Goal: Information Seeking & Learning: Learn about a topic

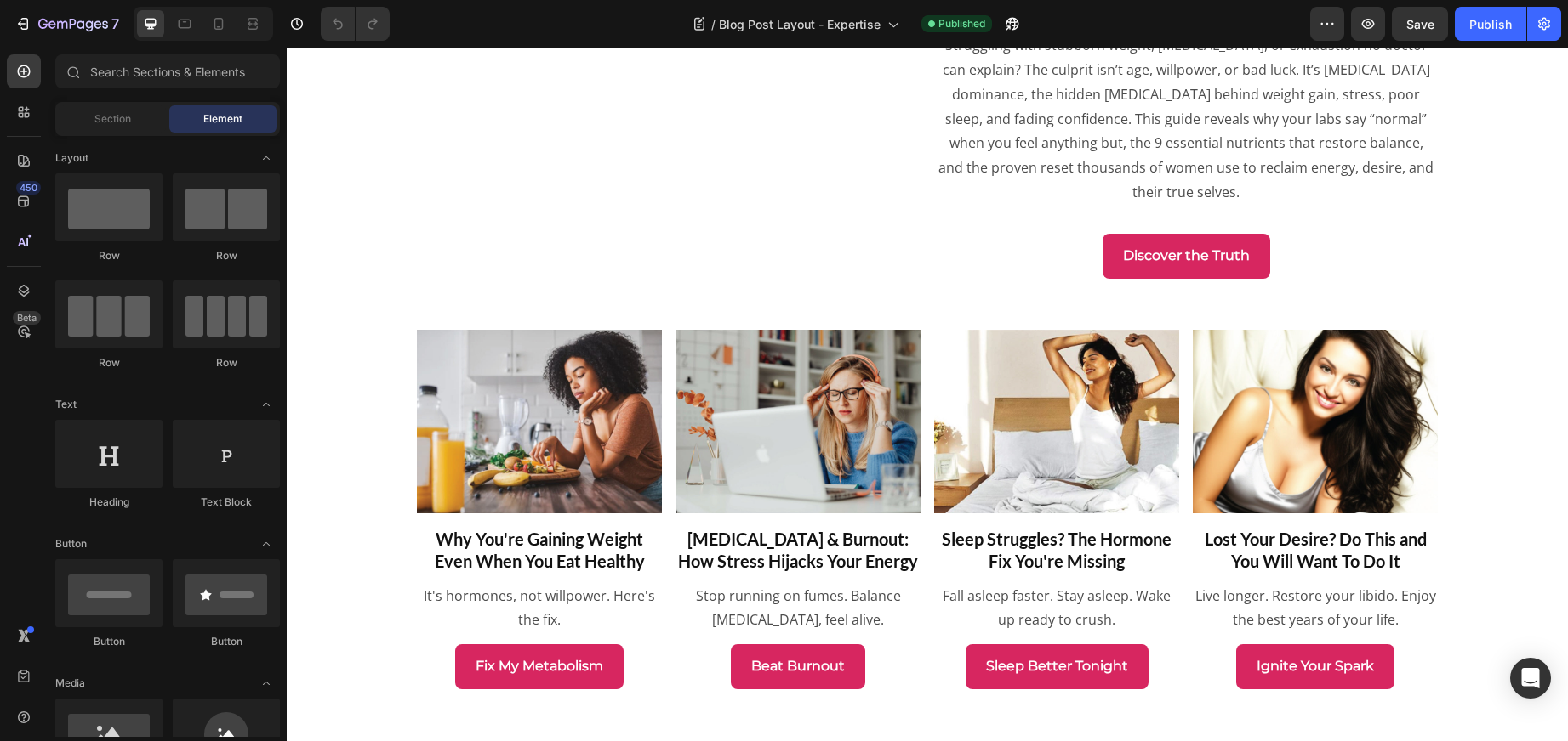
scroll to position [4010, 0]
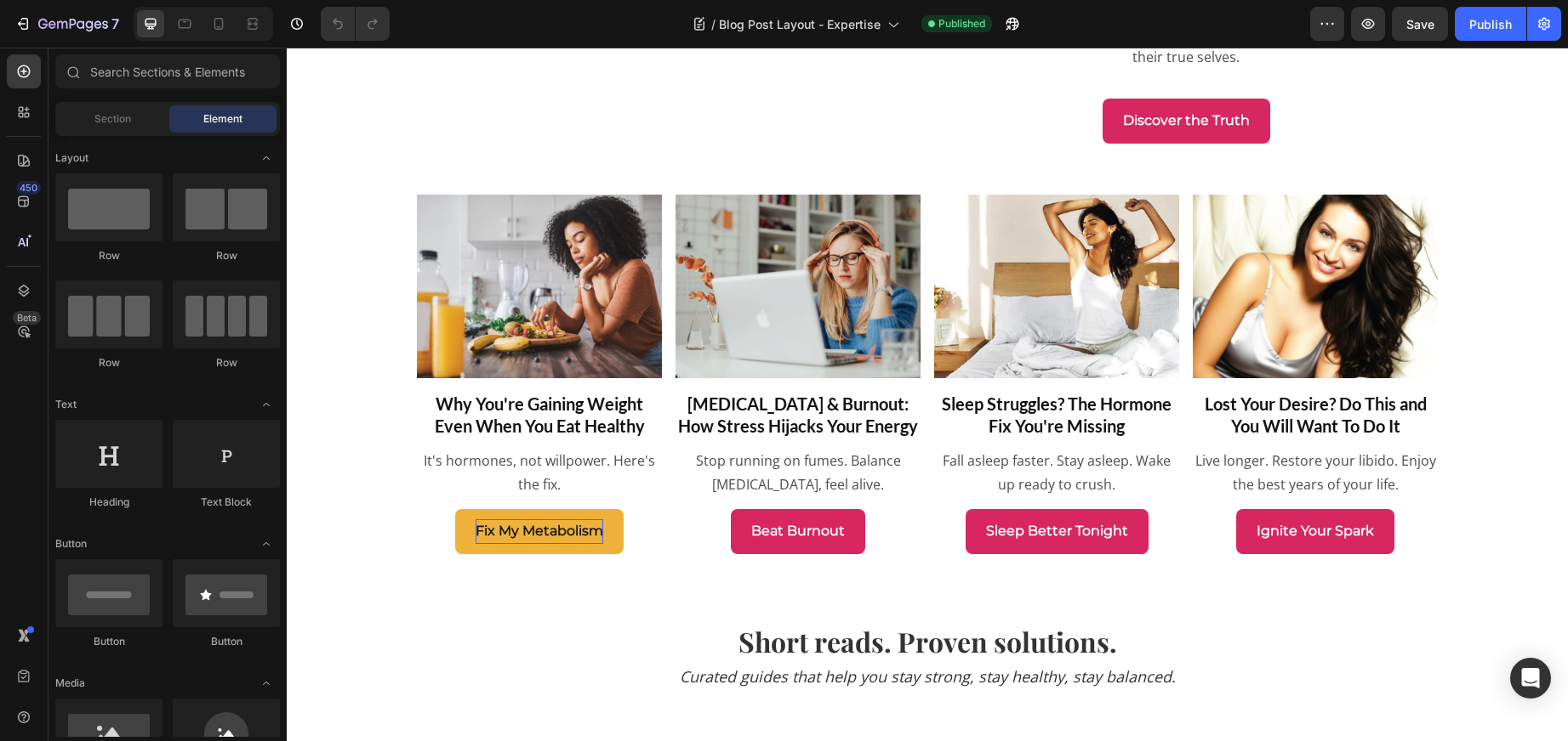
click at [530, 544] on p "Fix My Metabolism" at bounding box center [539, 532] width 127 height 25
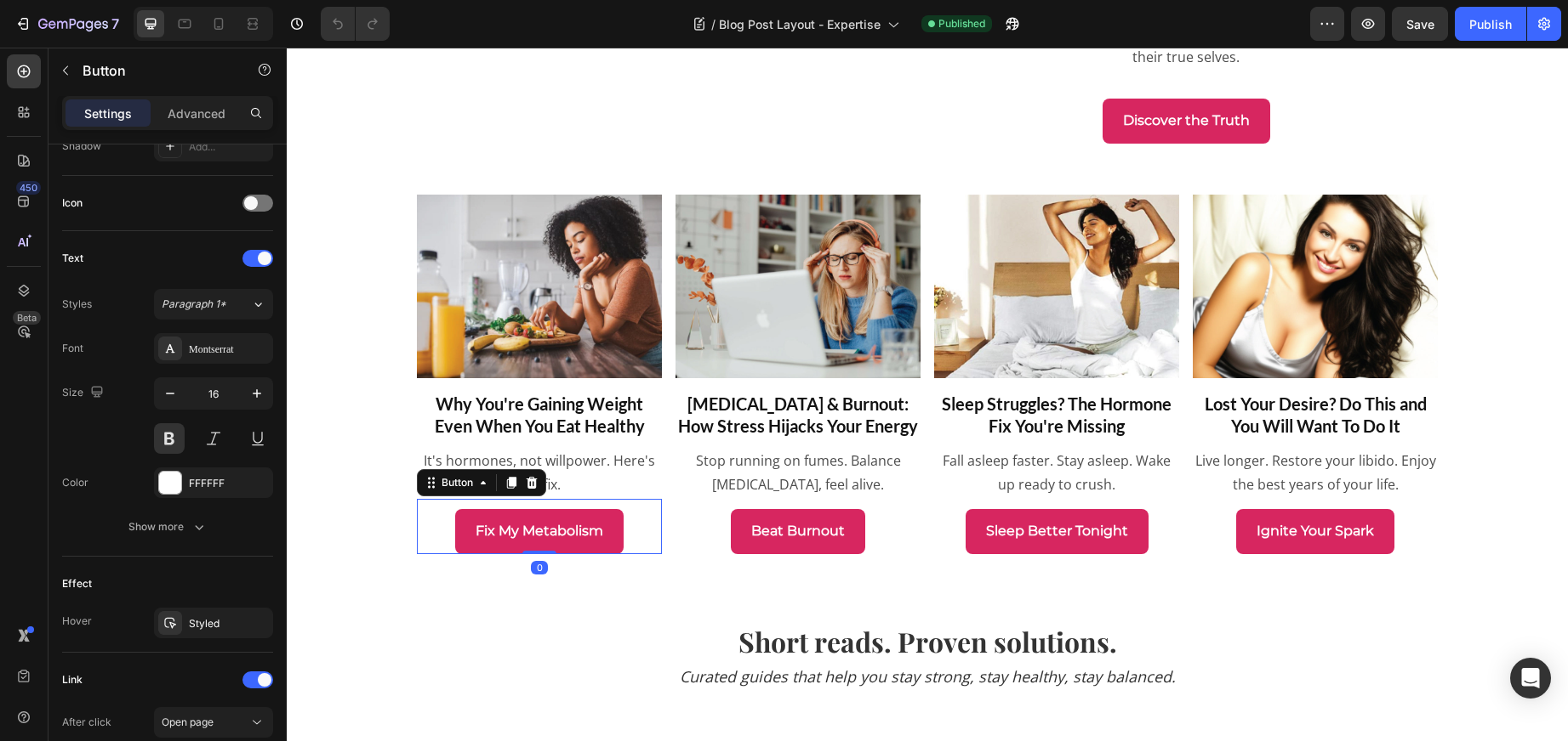
scroll to position [707, 0]
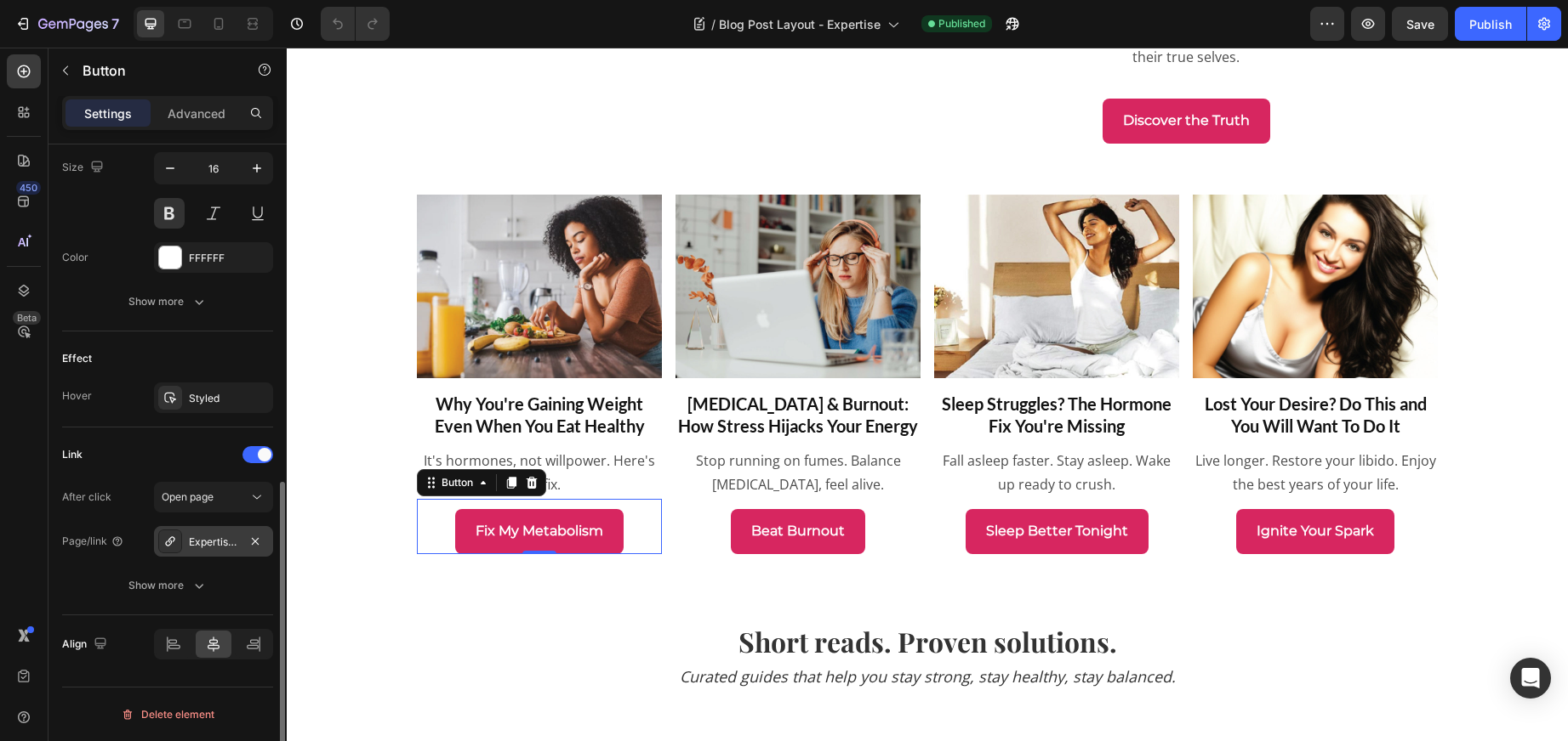
click at [213, 540] on div "Expertise/weight-hormones" at bounding box center [213, 542] width 50 height 15
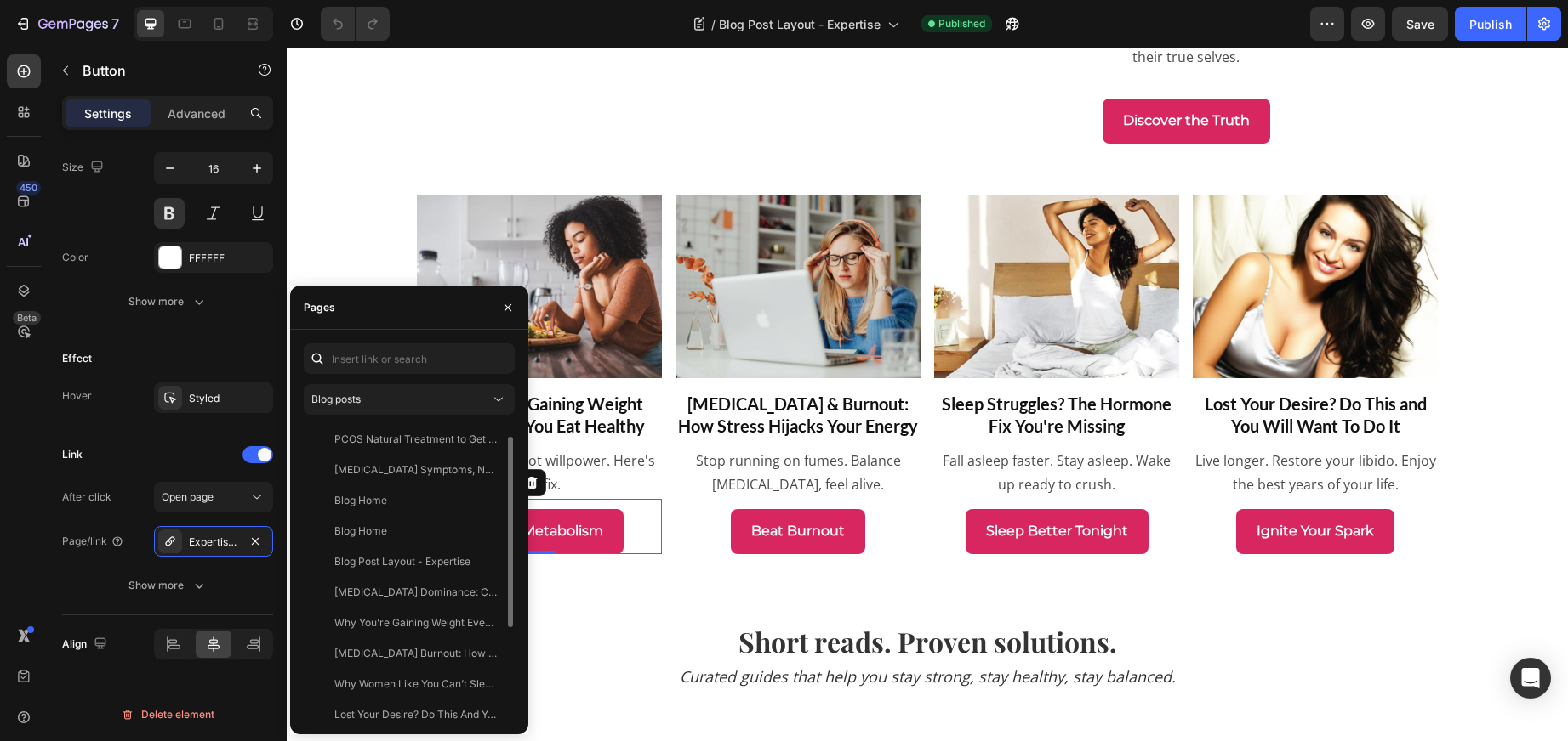
scroll to position [163, 0]
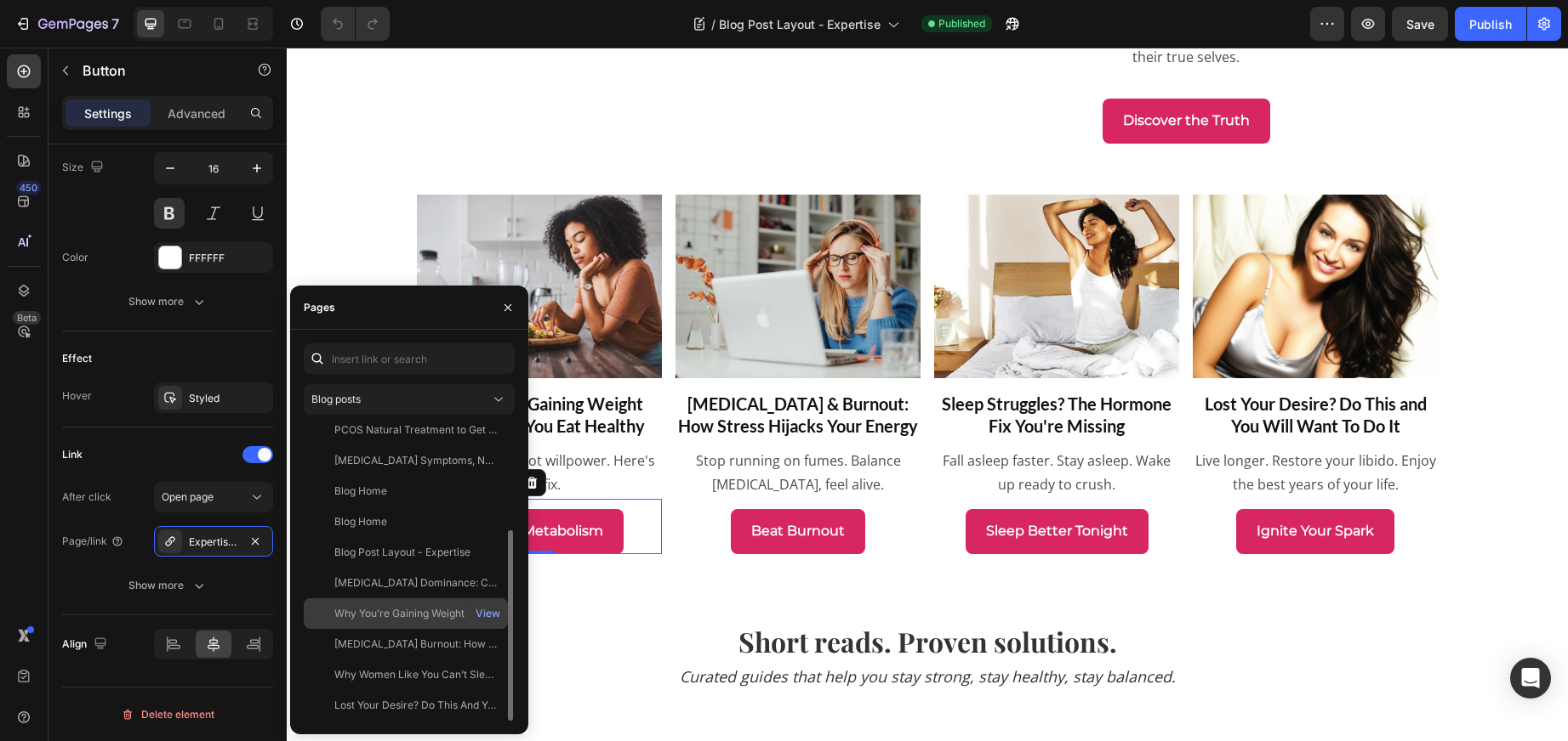
click at [415, 606] on div "Why You’re Gaining Weight Even When You Eat Healthy" at bounding box center [415, 614] width 164 height 15
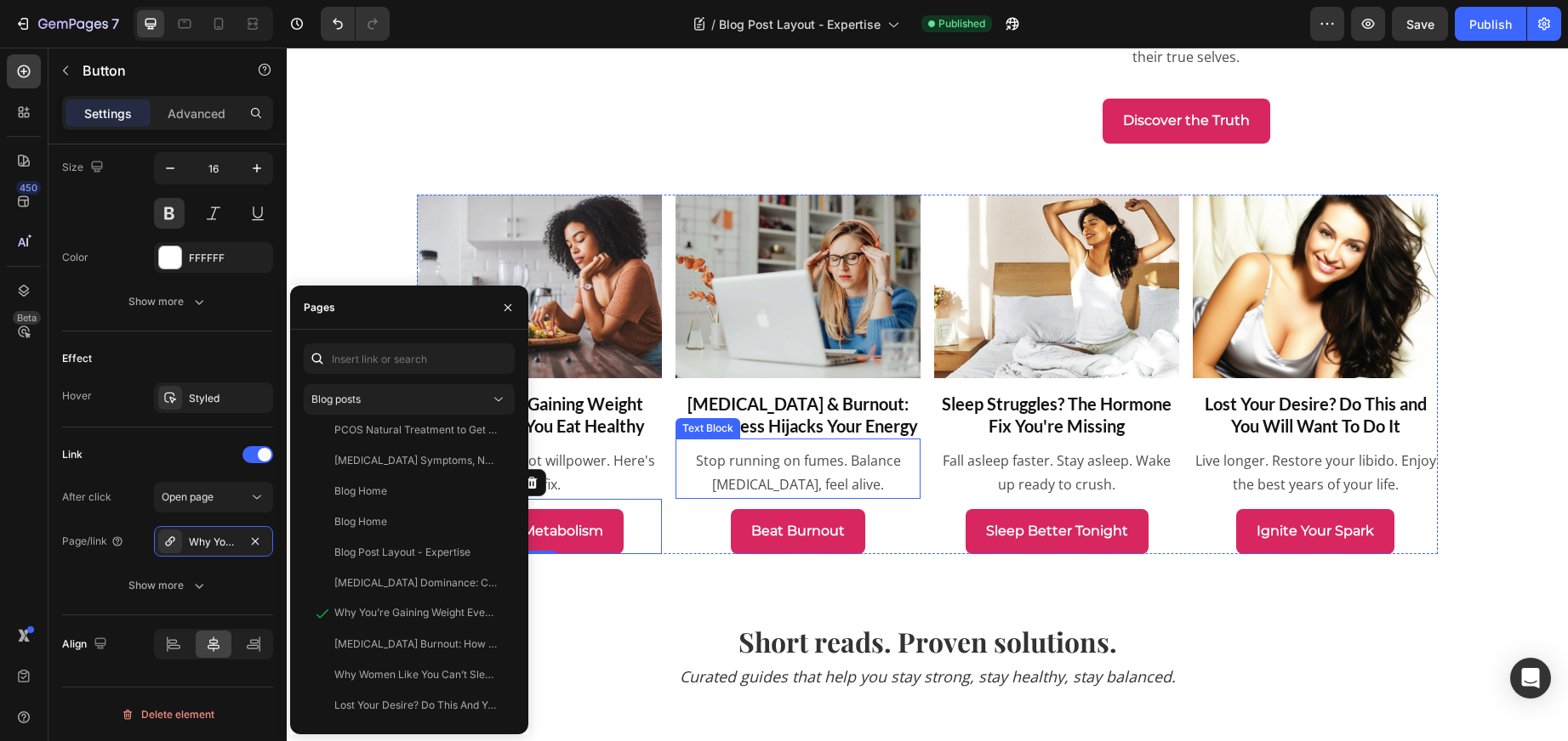
scroll to position [4008, 0]
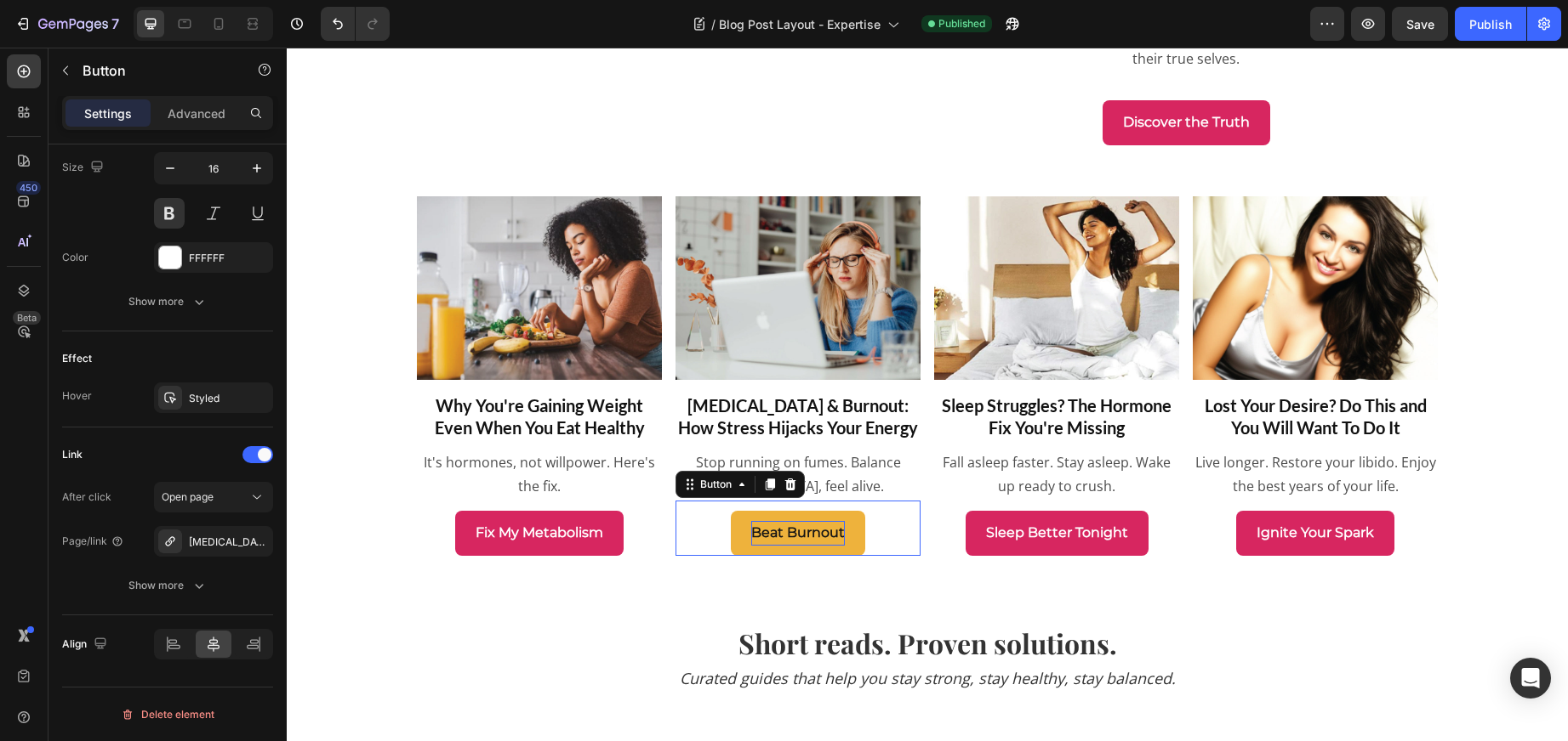
click at [793, 546] on p "Beat Burnout" at bounding box center [798, 534] width 94 height 25
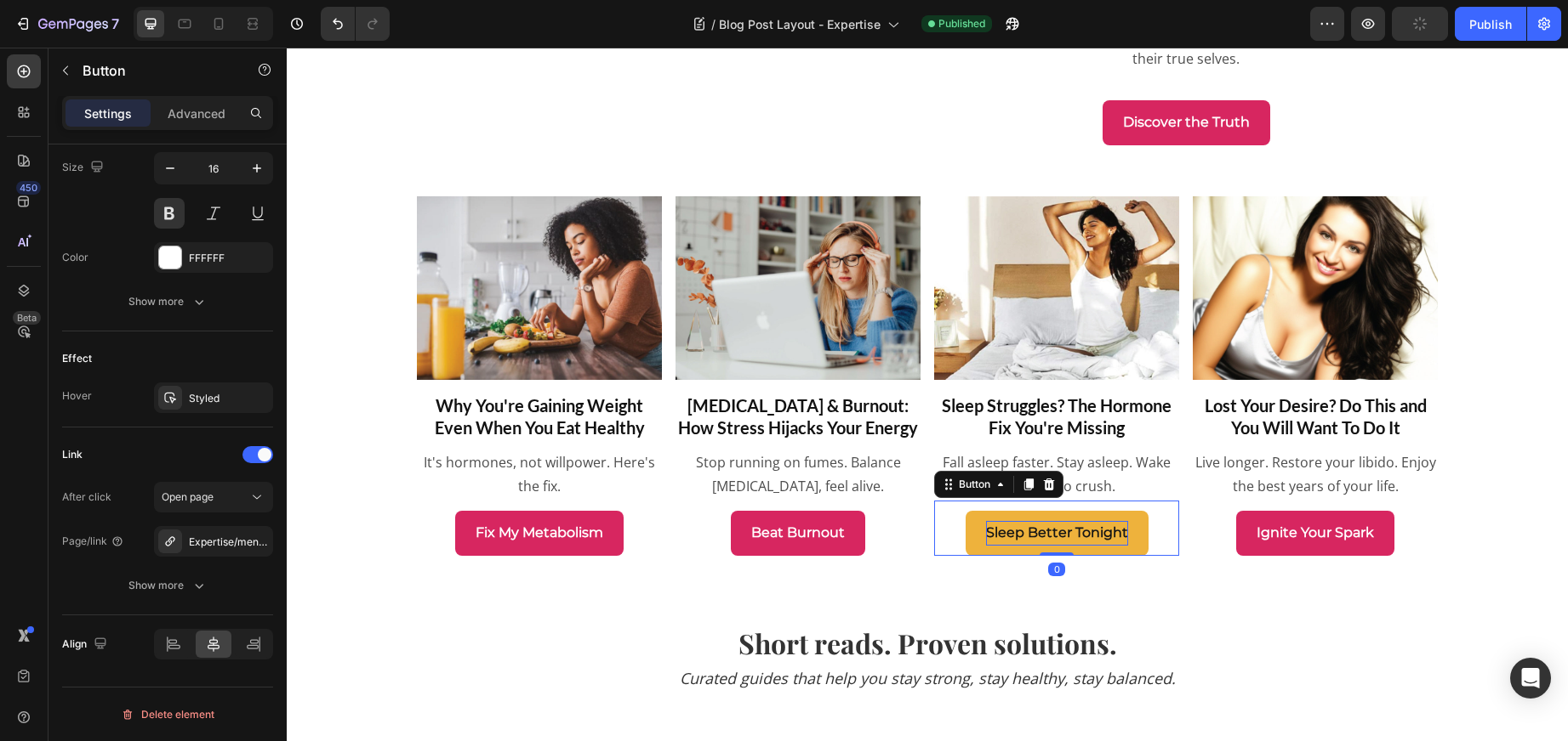
click at [1067, 546] on p "Sleep Better Tonight" at bounding box center [1056, 534] width 142 height 25
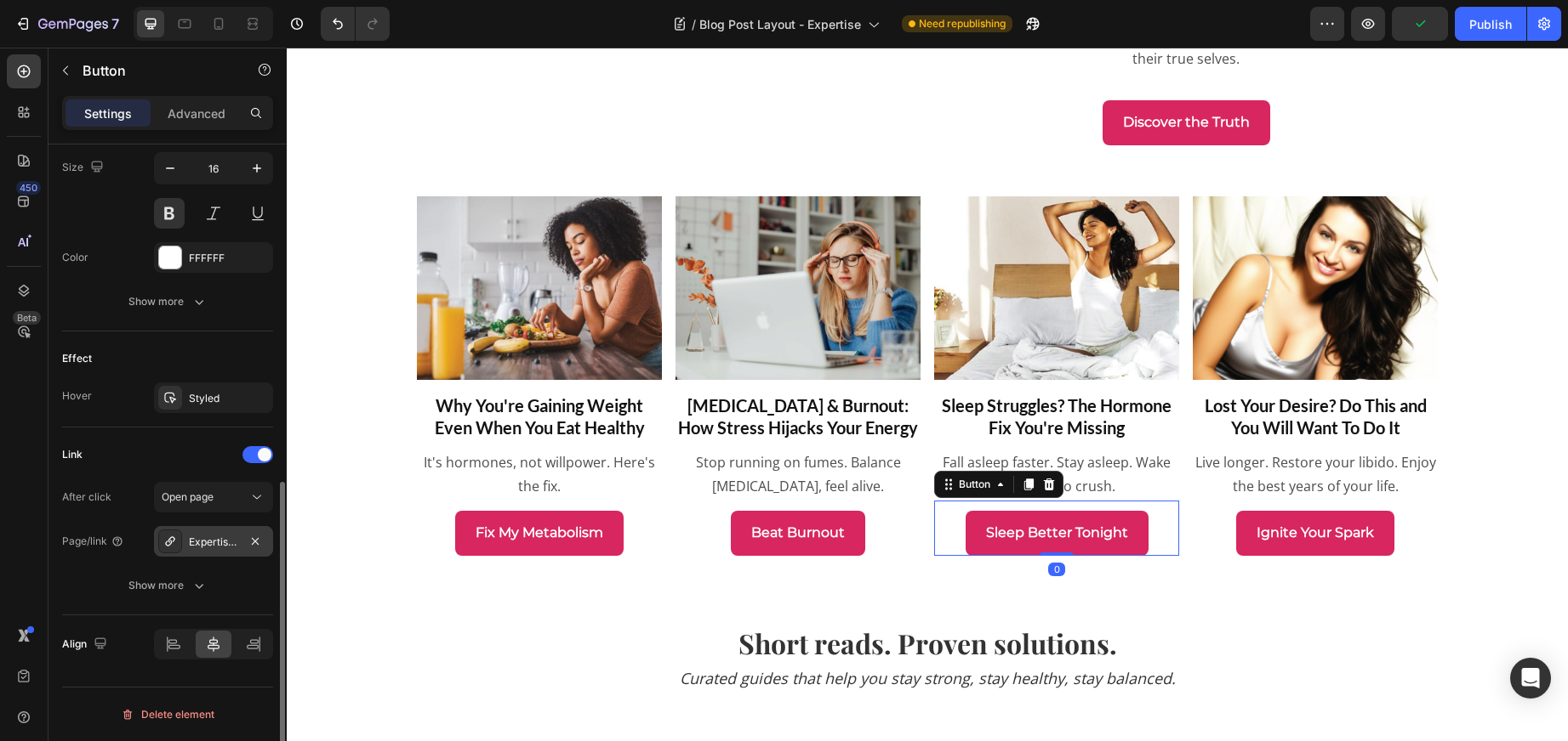
click at [205, 534] on div "Expertise/menopause-reset" at bounding box center [213, 542] width 50 height 15
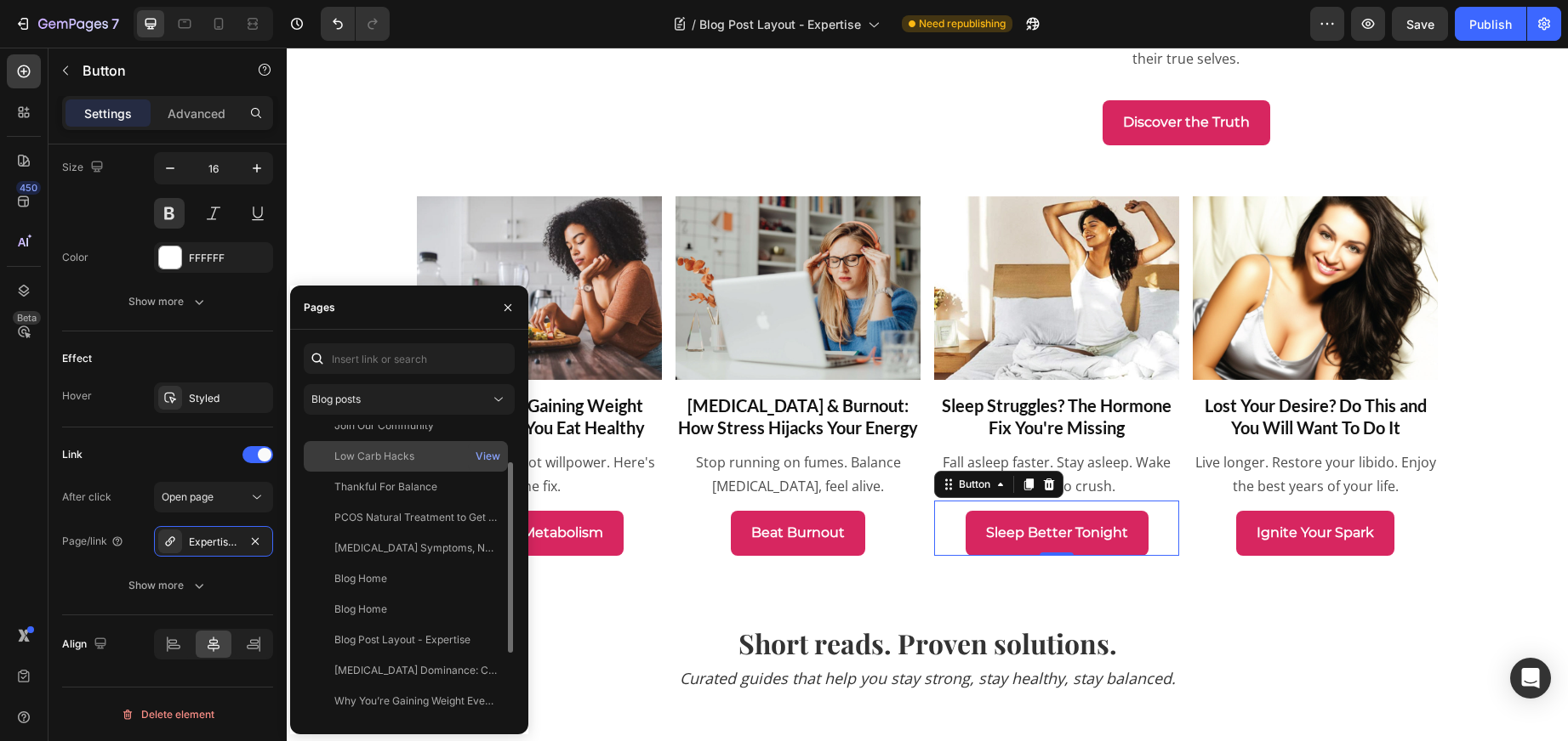
scroll to position [163, 0]
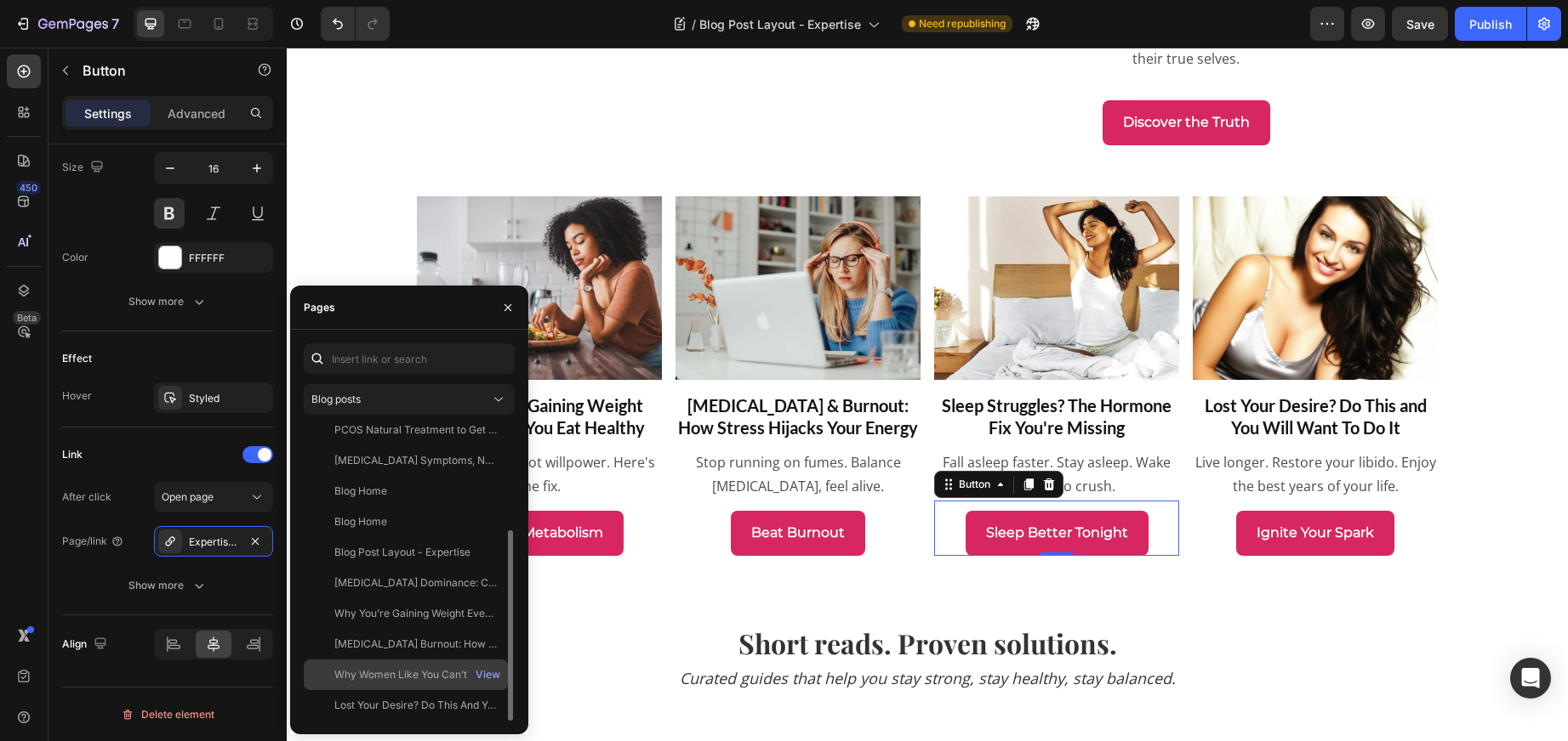
click at [409, 667] on div "Why Women Like You Can’t Sleep (And It’s Not Your Fault)" at bounding box center [415, 675] width 164 height 15
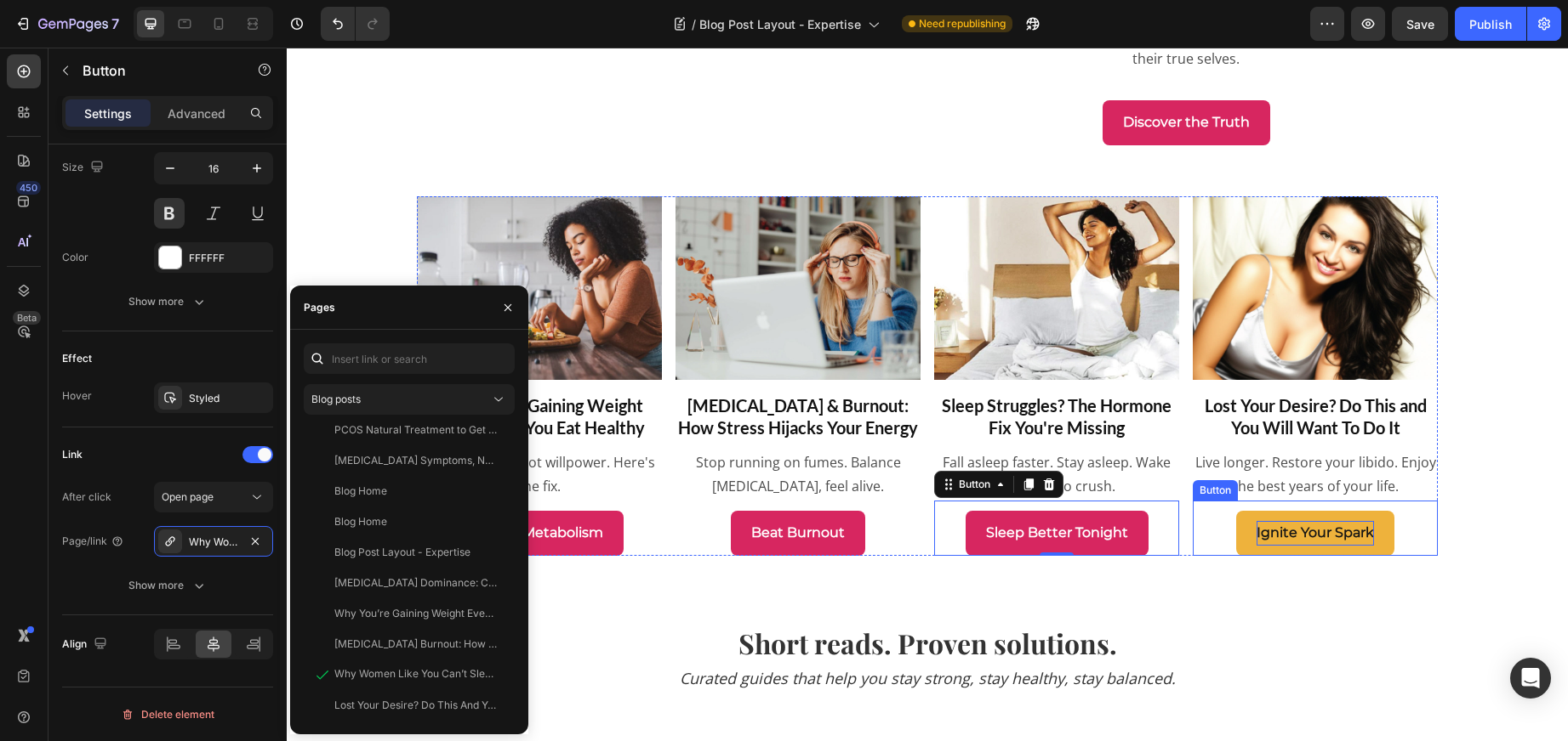
click at [1323, 546] on p "Ignite Your Spark" at bounding box center [1314, 534] width 118 height 25
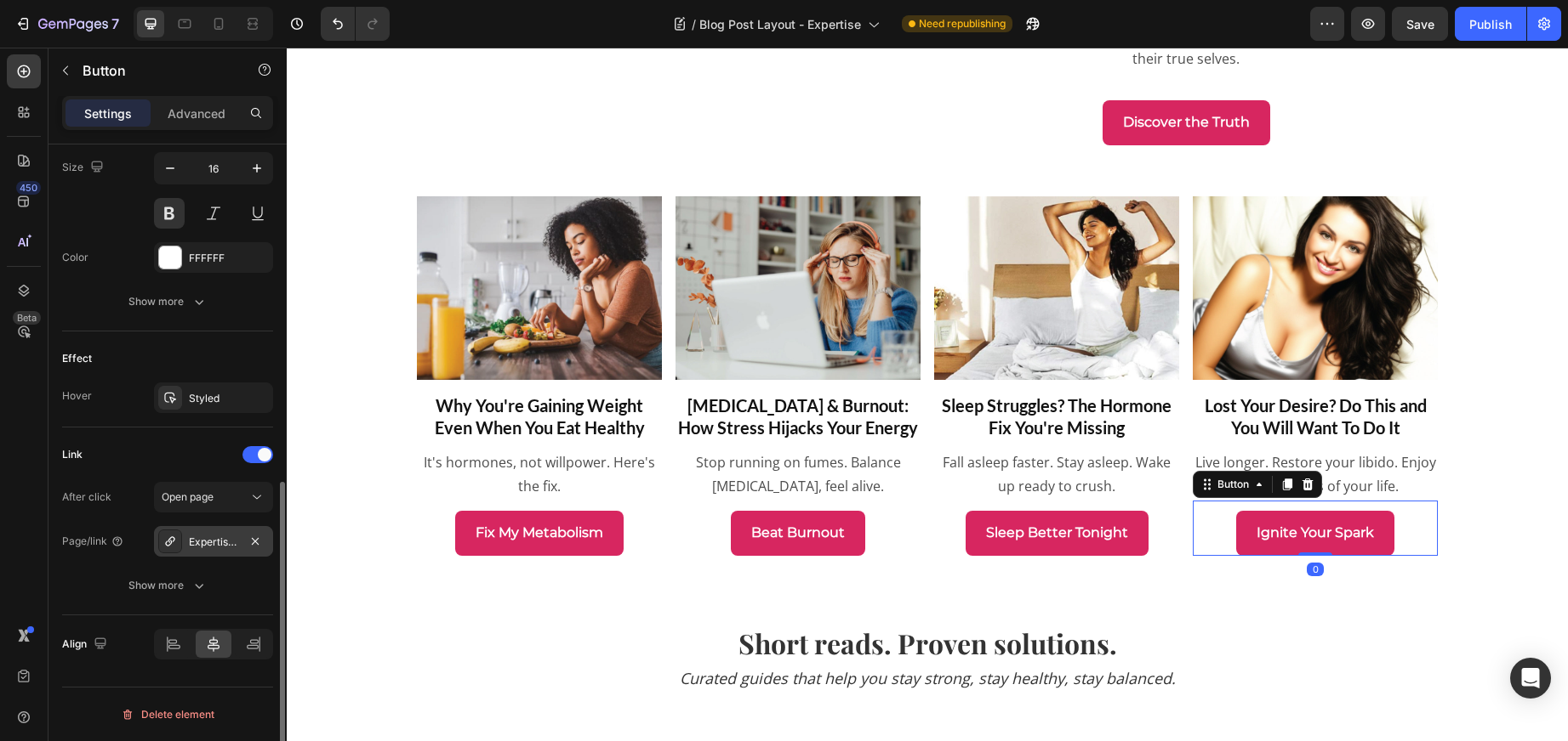
click at [208, 534] on div "Expertise/longevity-libido-guide" at bounding box center [213, 542] width 50 height 15
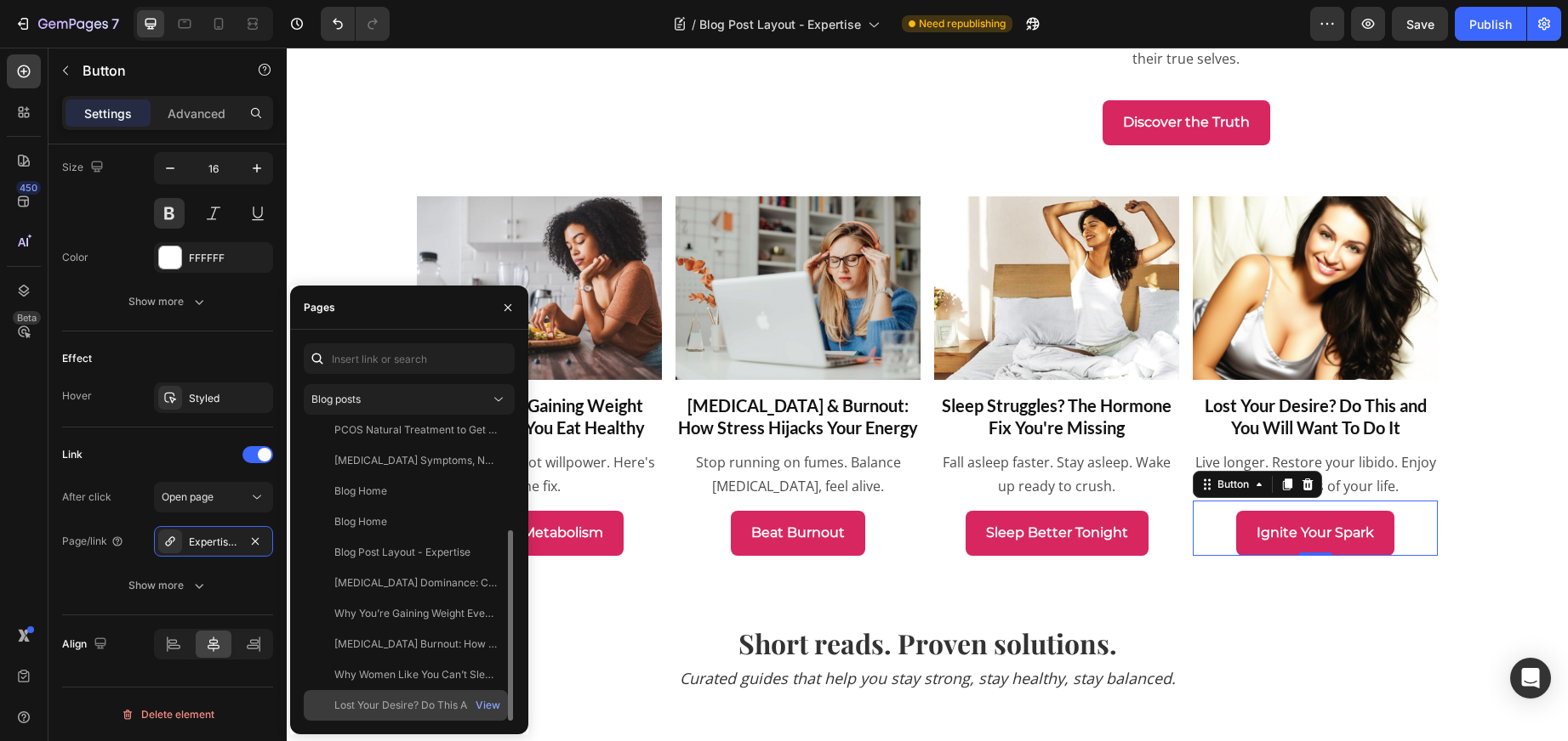
click at [427, 701] on div "Lost Your Desire? Do This And You Will Want to Do It" at bounding box center [415, 706] width 164 height 15
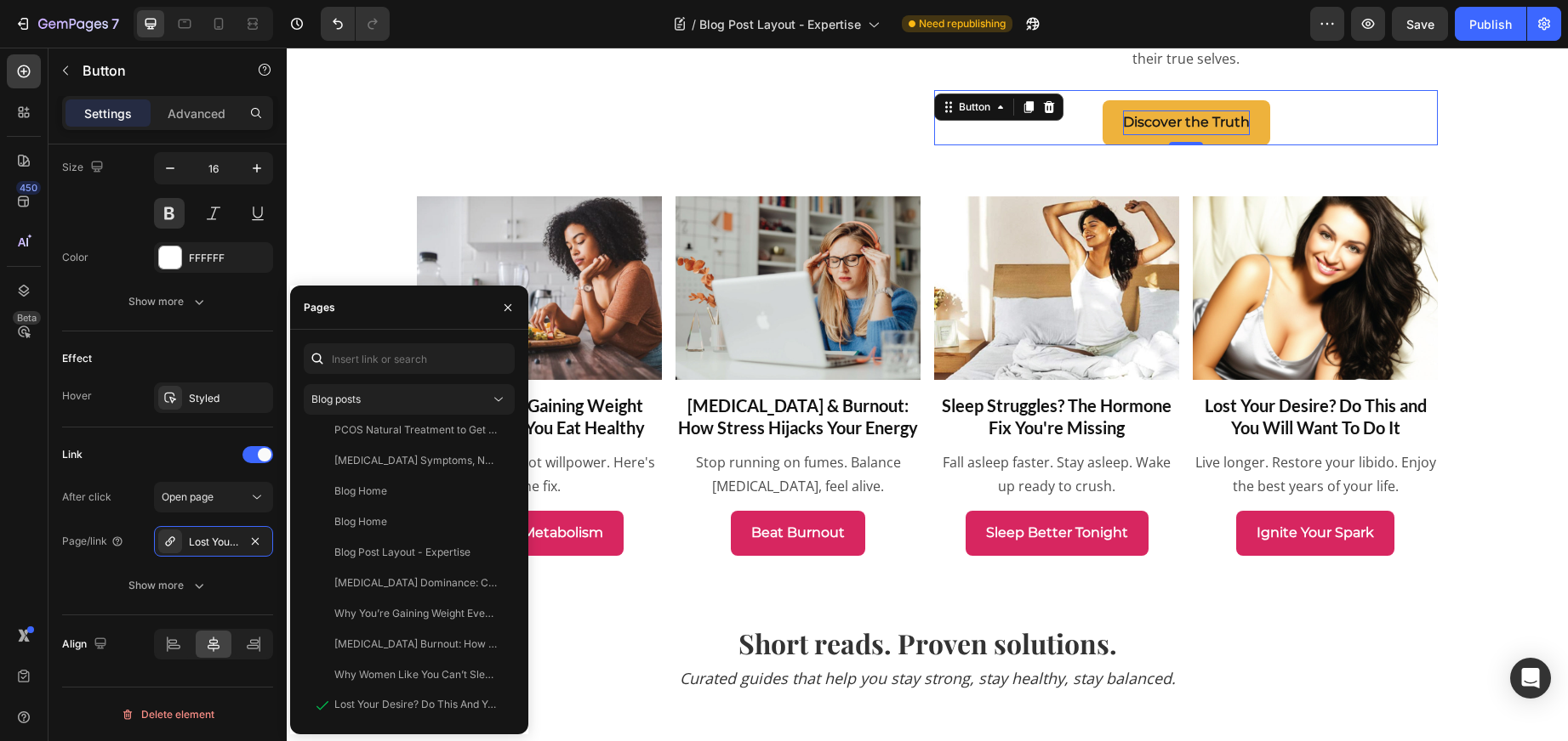
click at [1130, 111] on p "Discover the Truth" at bounding box center [1186, 123] width 126 height 25
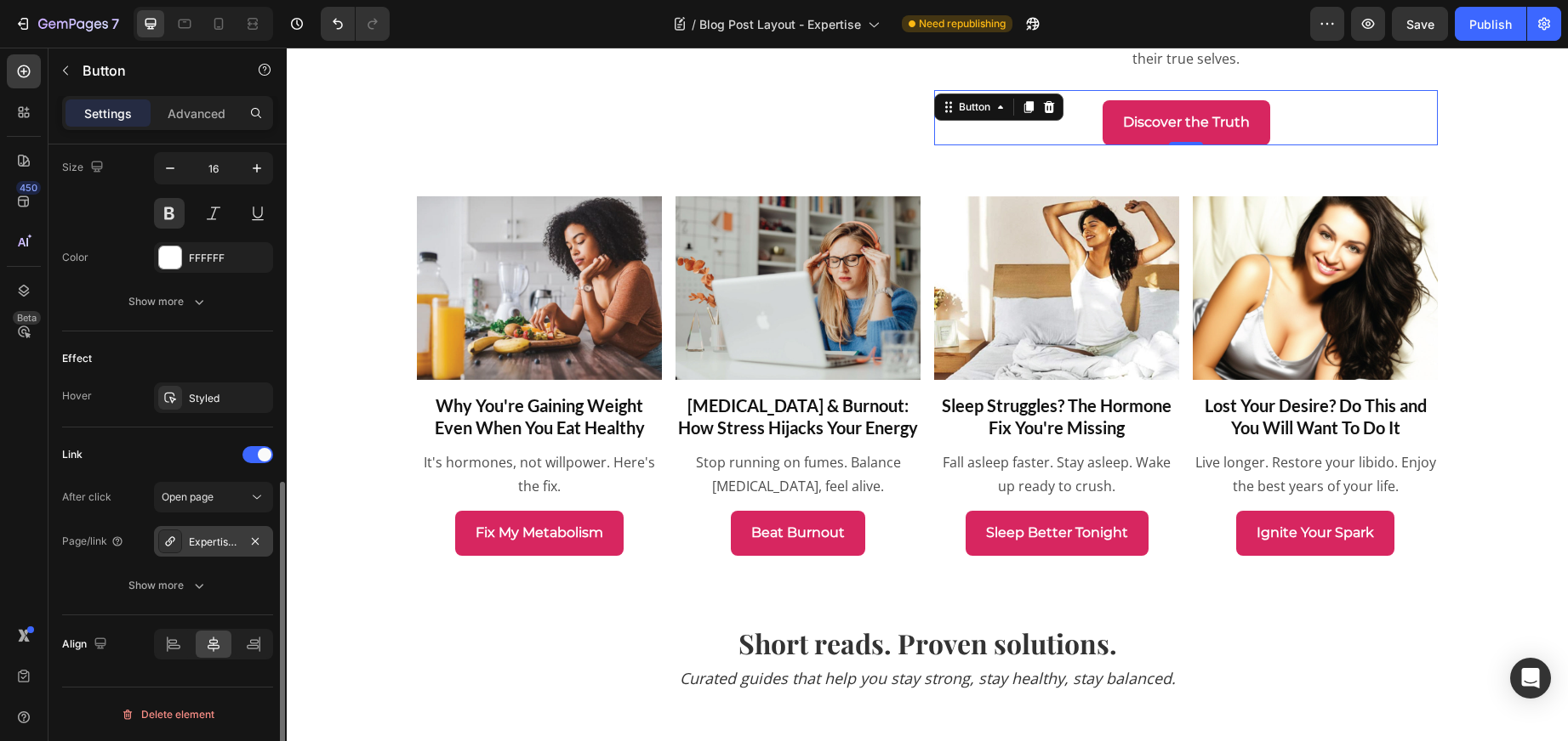
click at [205, 540] on div "Expertise/estrogen-dominance-101" at bounding box center [213, 542] width 50 height 15
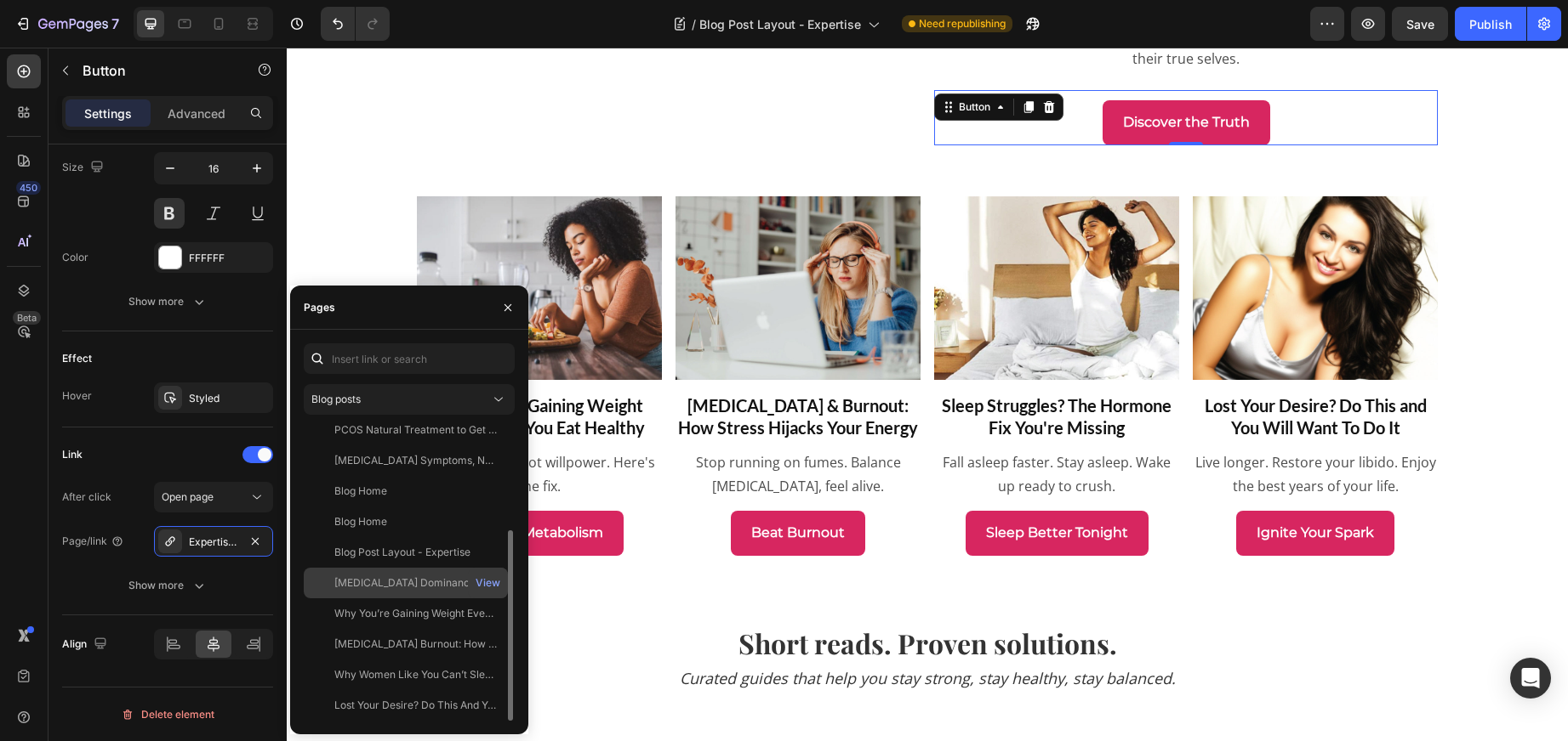
click at [389, 578] on div "[MEDICAL_DATA] Dominance: Crash Course on Better Health" at bounding box center [415, 583] width 164 height 15
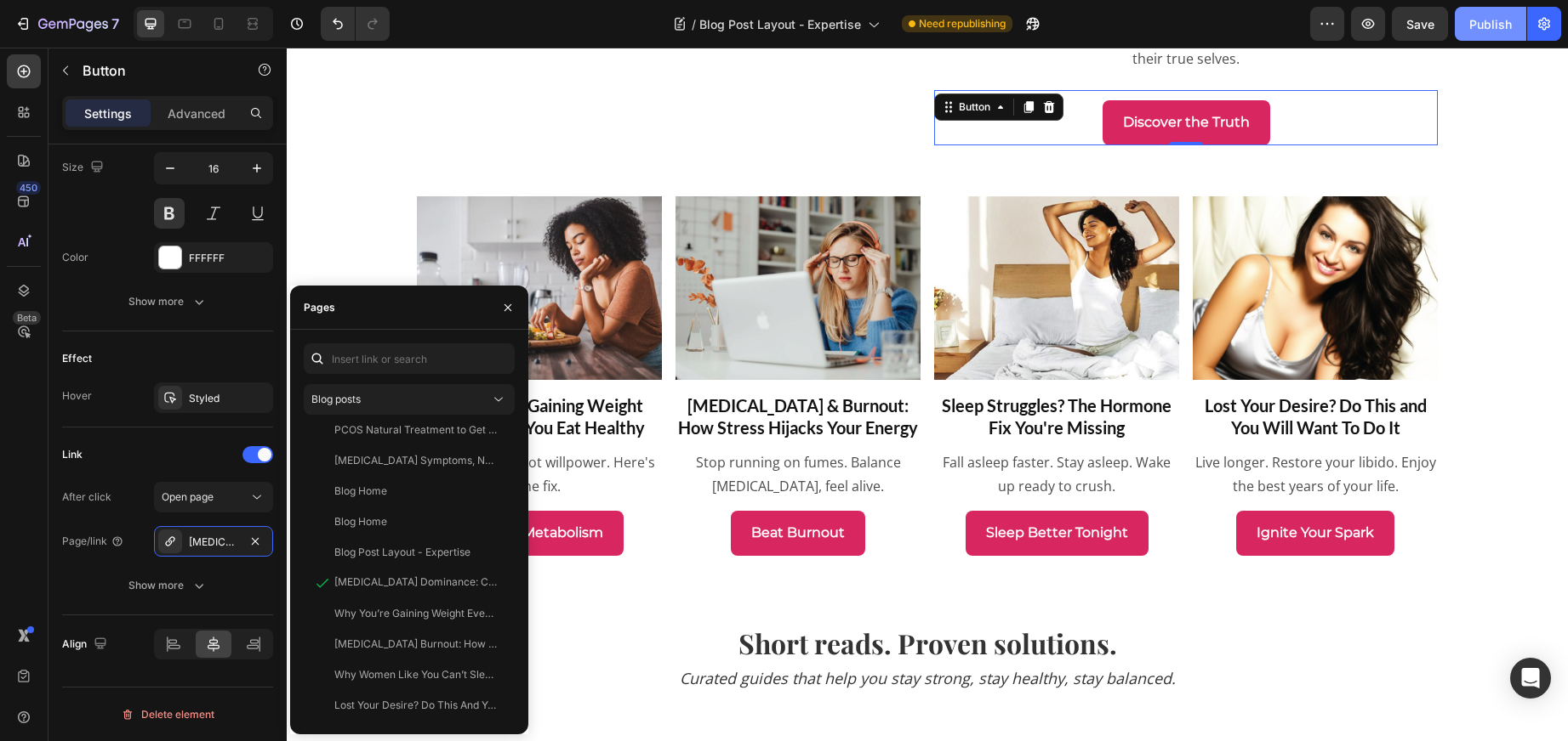
click at [1488, 22] on div "Publish" at bounding box center [1490, 24] width 42 height 18
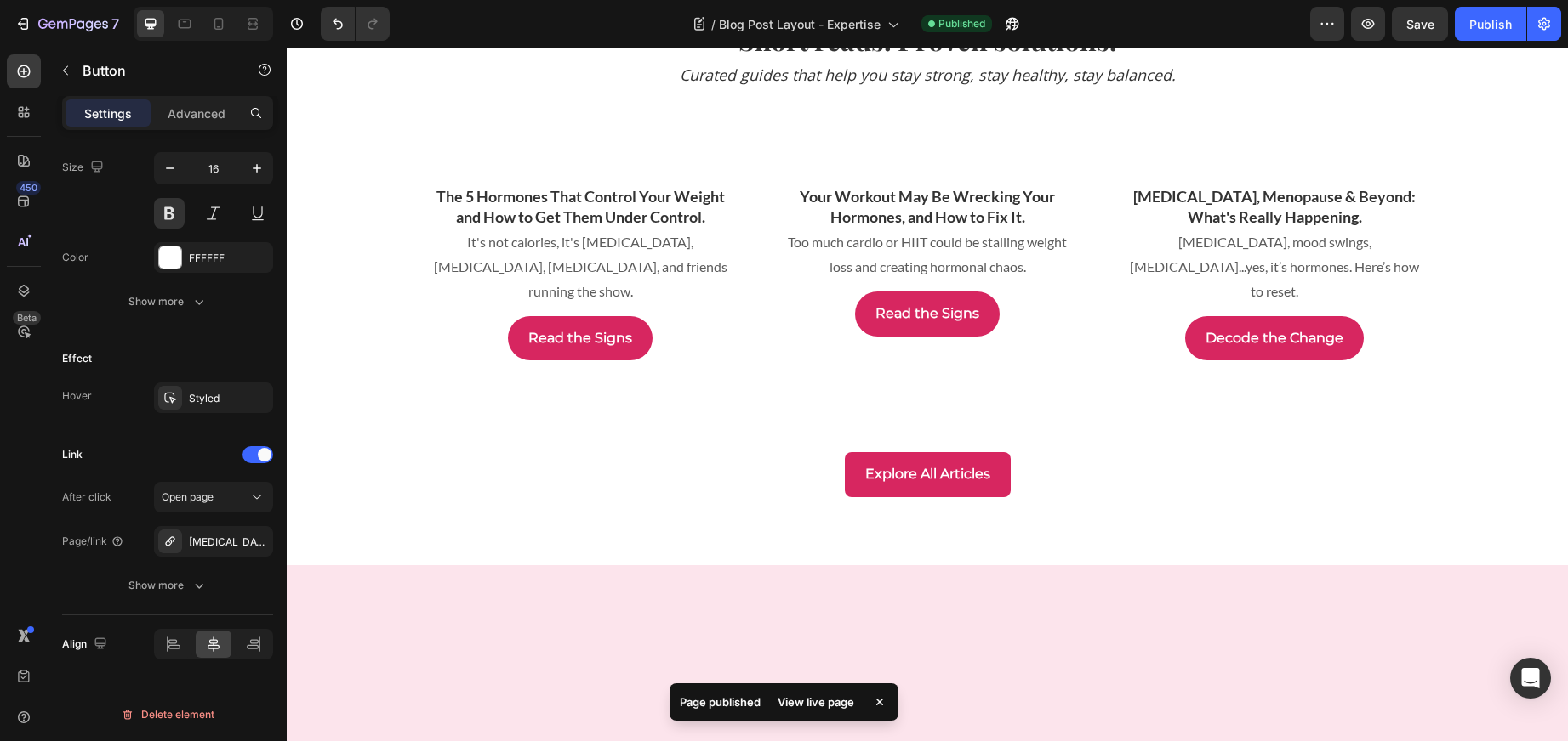
scroll to position [4663, 0]
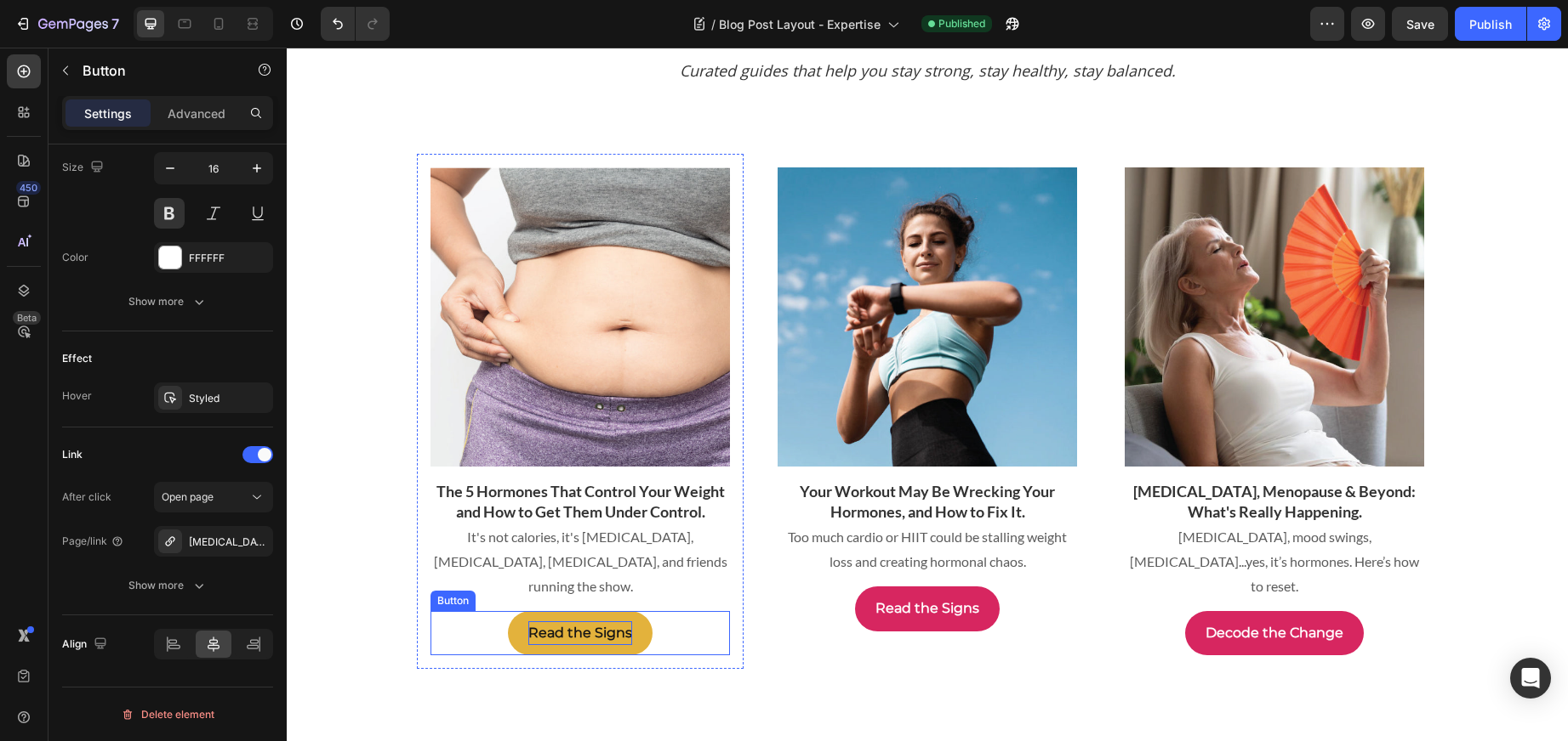
click at [568, 621] on p "Read the Signs" at bounding box center [580, 634] width 103 height 25
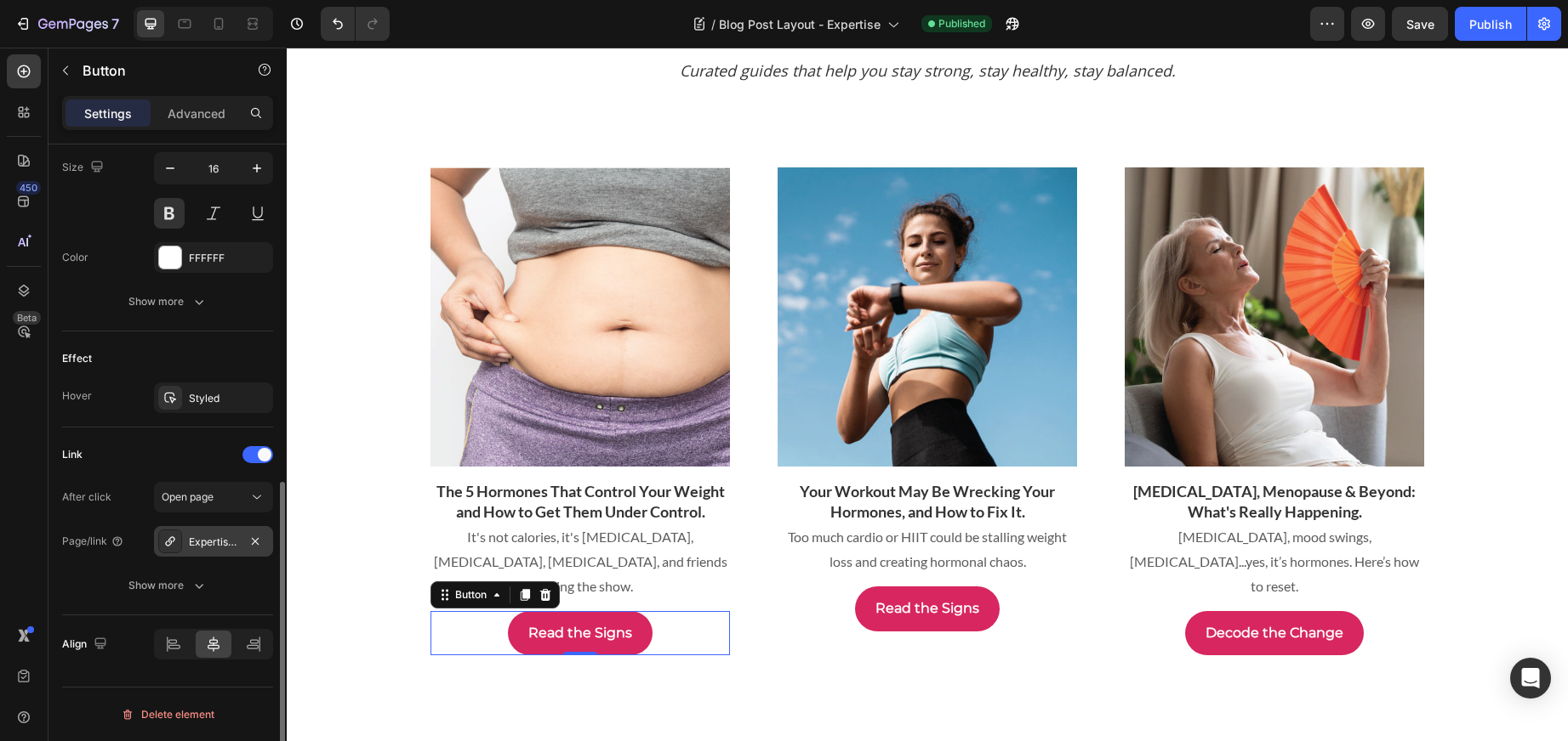
click at [193, 536] on div "Expertise/5-hormones-that-control-your-weight" at bounding box center [213, 542] width 50 height 15
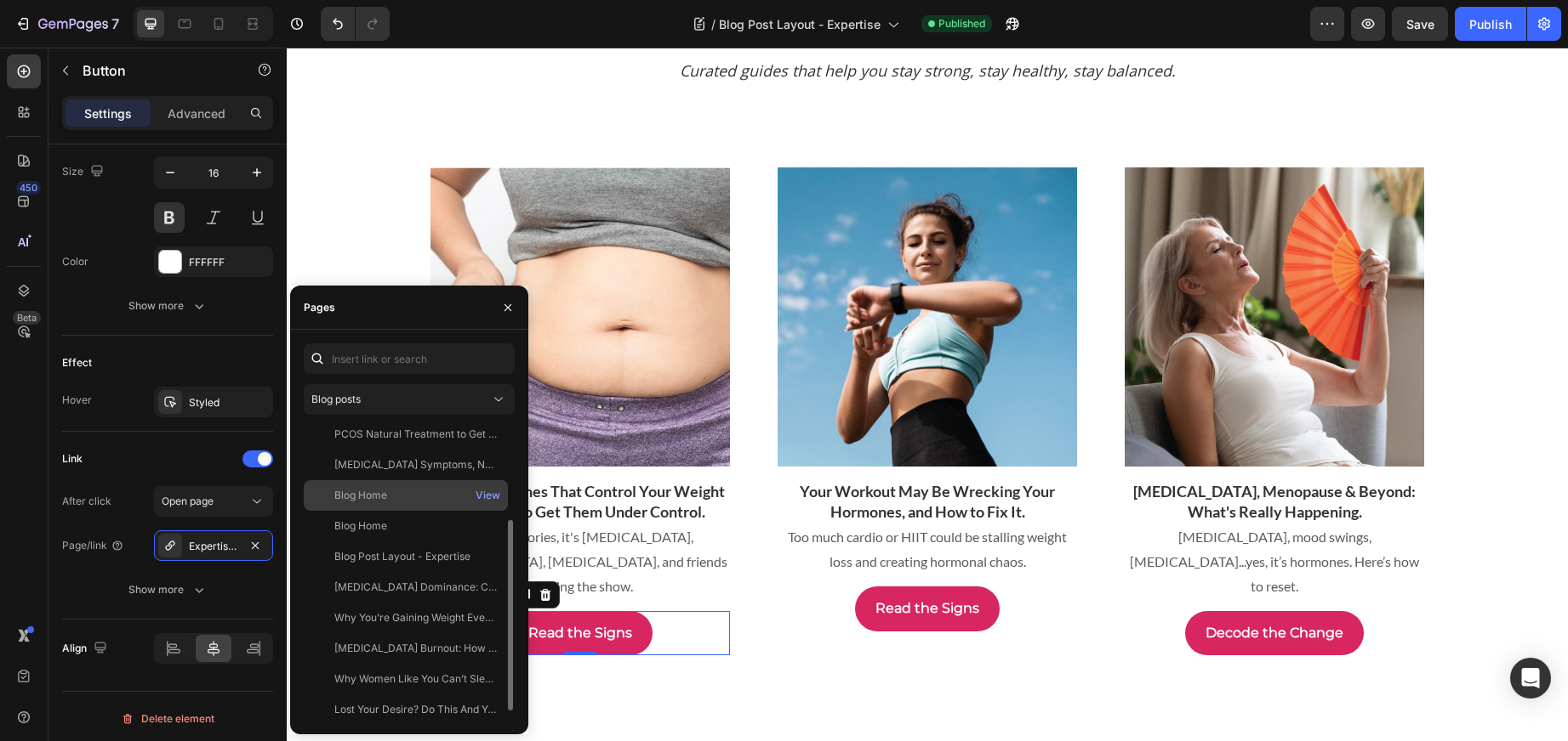
scroll to position [155, 0]
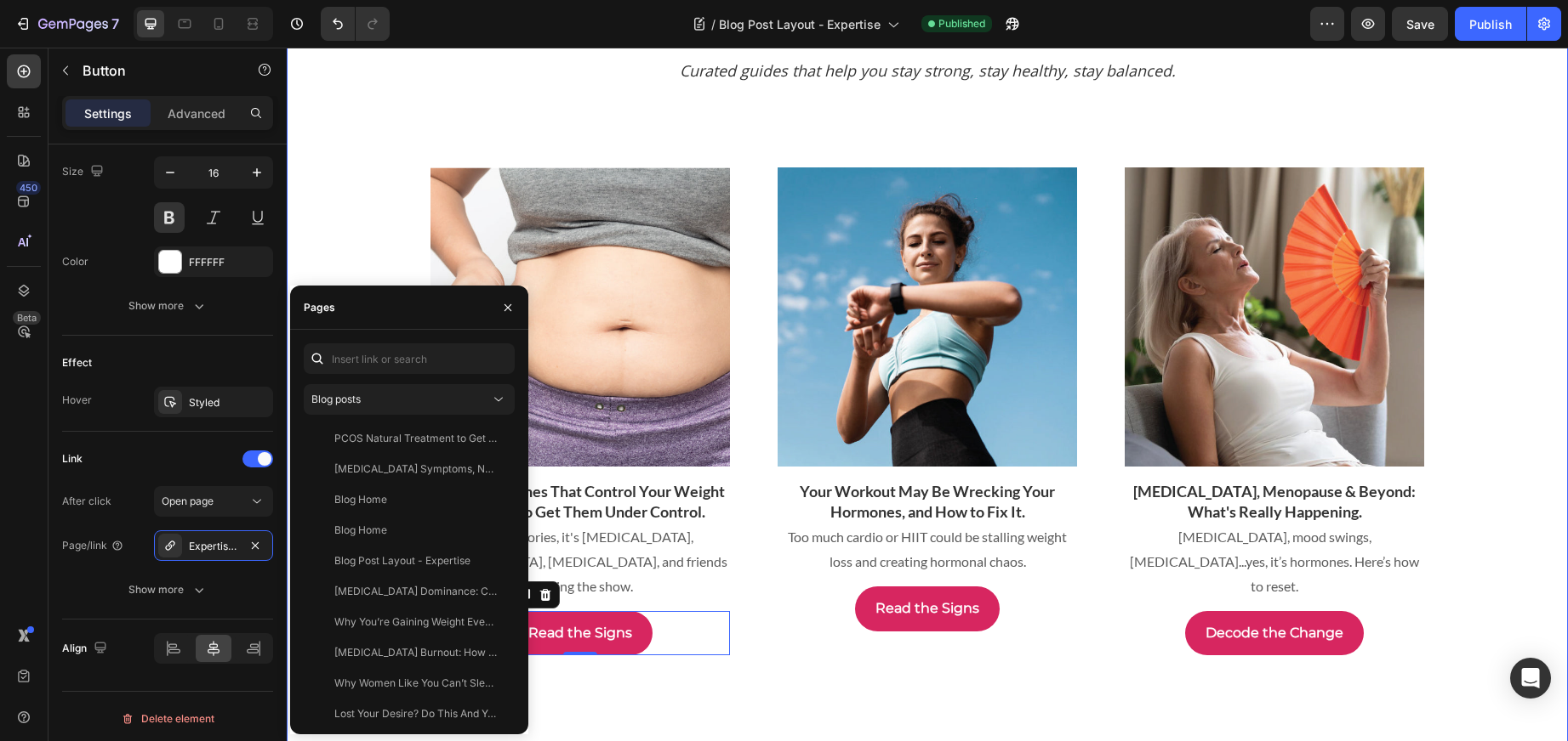
click at [384, 262] on div "Short reads. Proven solutions. Heading Curated guides that help you stay strong…" at bounding box center [927, 425] width 1281 height 817
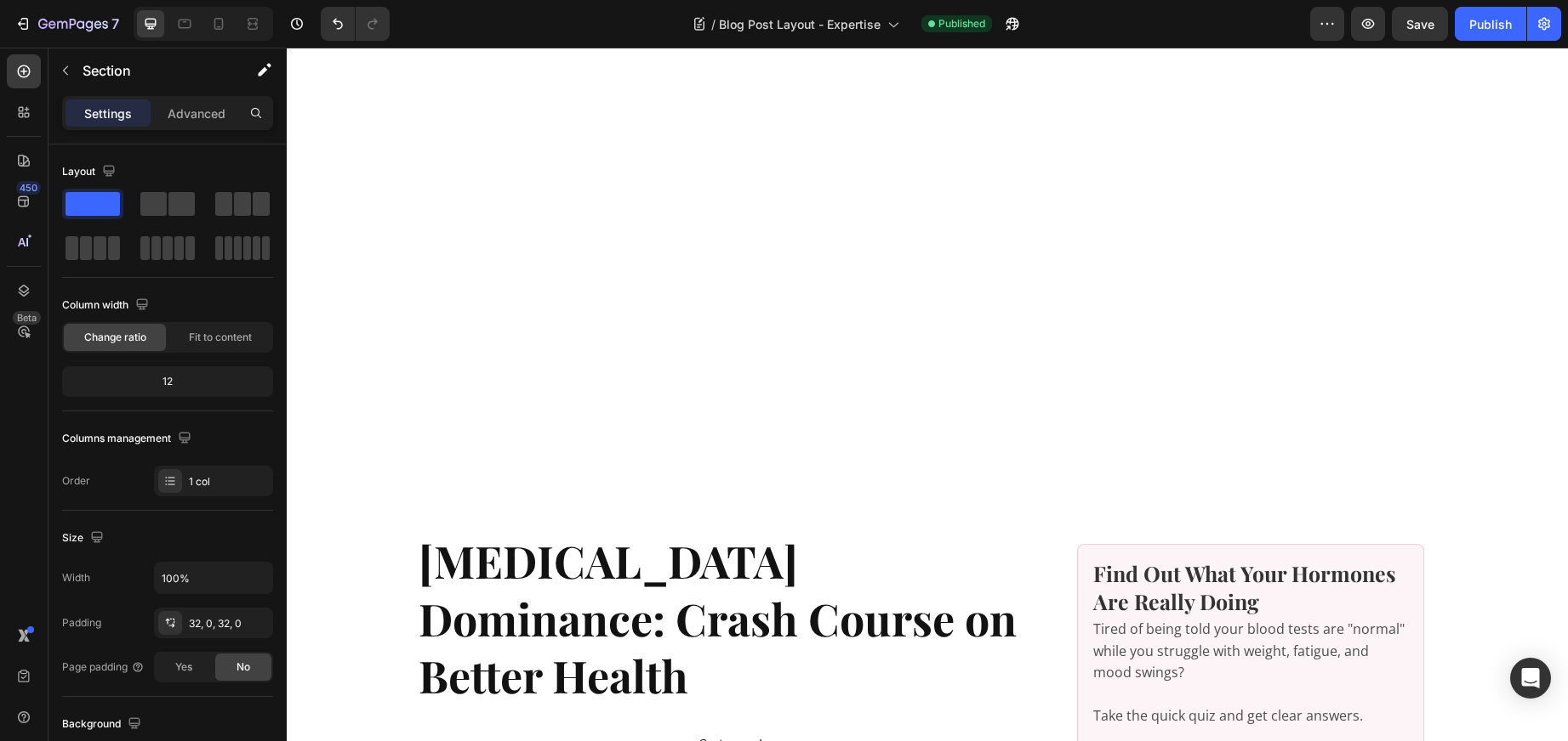
scroll to position [128, 0]
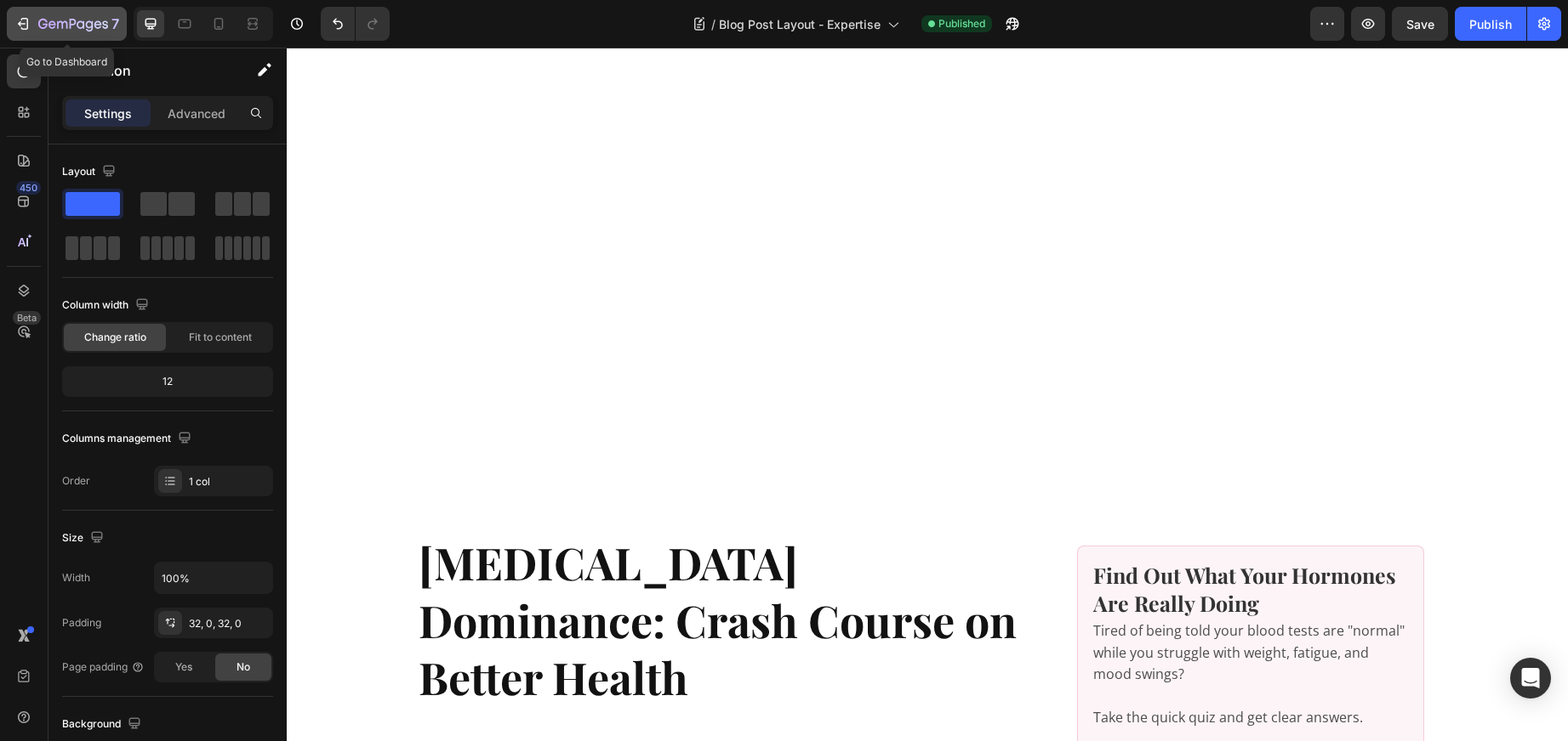
click at [24, 23] on icon "button" at bounding box center [23, 24] width 17 height 17
